Goal: Transaction & Acquisition: Purchase product/service

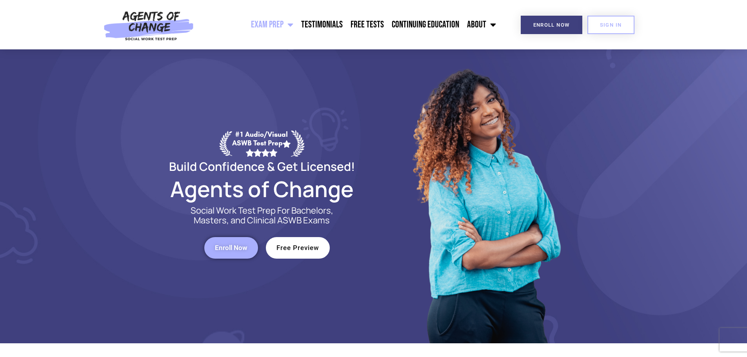
click at [224, 248] on span "Enroll Now" at bounding box center [231, 248] width 33 height 7
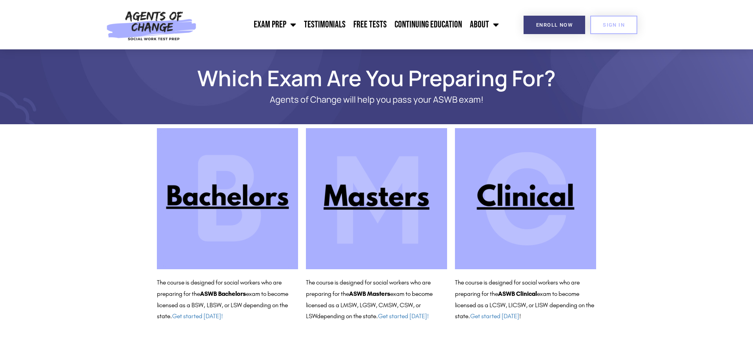
drag, startPoint x: 518, startPoint y: 200, endPoint x: 521, endPoint y: 227, distance: 27.6
click at [518, 200] on img at bounding box center [525, 198] width 141 height 141
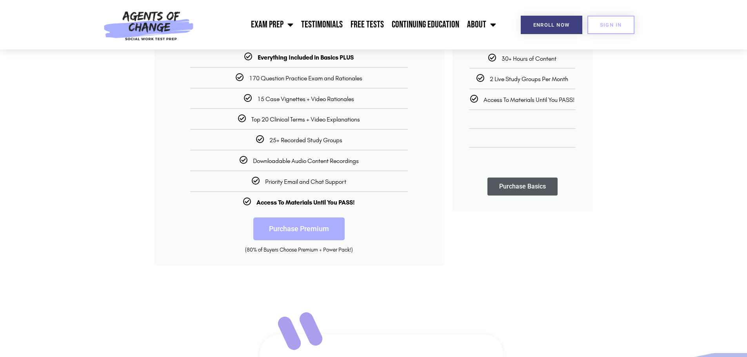
scroll to position [235, 0]
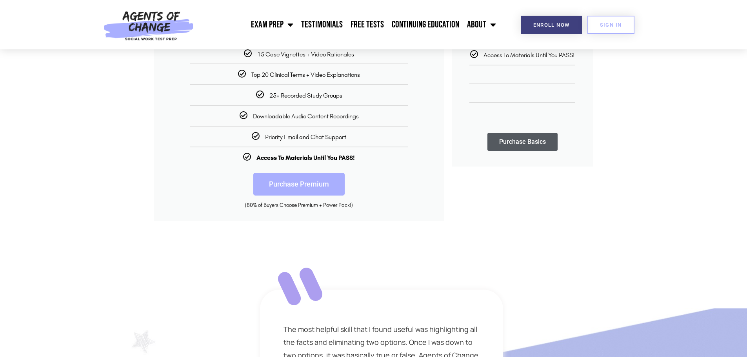
drag, startPoint x: 314, startPoint y: 182, endPoint x: 320, endPoint y: 182, distance: 5.1
click at [314, 182] on link "Purchase Premium" at bounding box center [298, 184] width 91 height 23
